Goal: Task Accomplishment & Management: Manage account settings

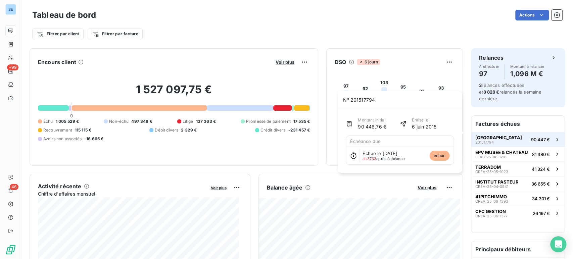
click at [488, 135] on span "[GEOGRAPHIC_DATA]" at bounding box center [498, 137] width 47 height 5
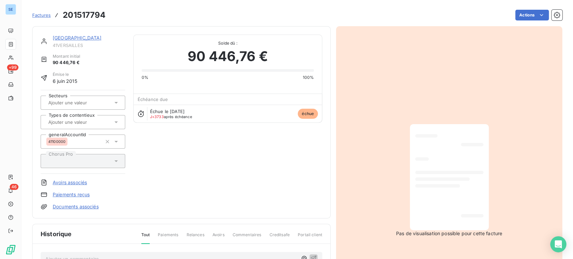
click at [77, 37] on link "[GEOGRAPHIC_DATA]" at bounding box center [77, 38] width 49 height 6
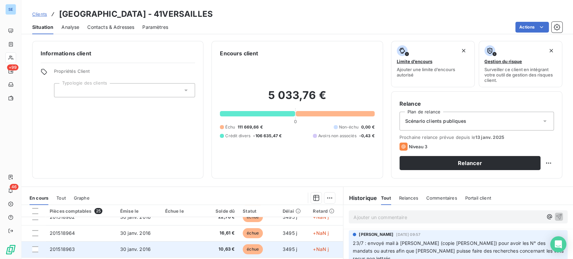
scroll to position [149, 0]
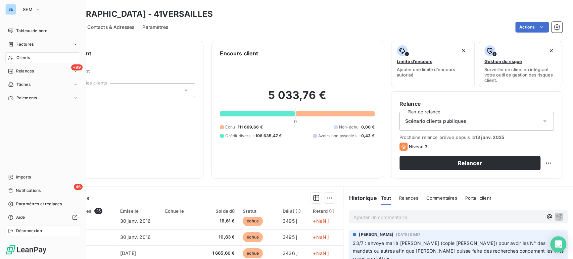
click at [32, 231] on span "Déconnexion" at bounding box center [29, 231] width 26 height 6
